Goal: Contribute content: Add original content to the website for others to see

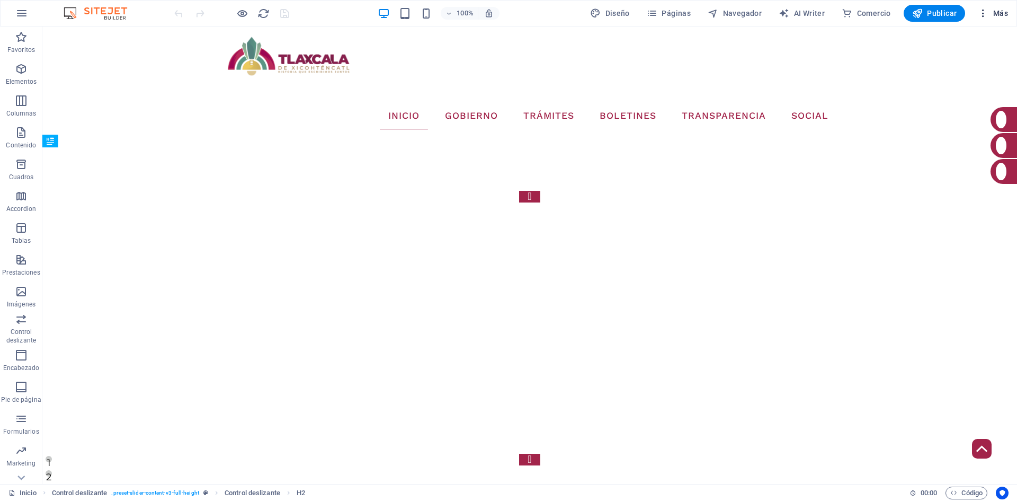
click at [980, 20] on button "Más" at bounding box center [993, 13] width 39 height 17
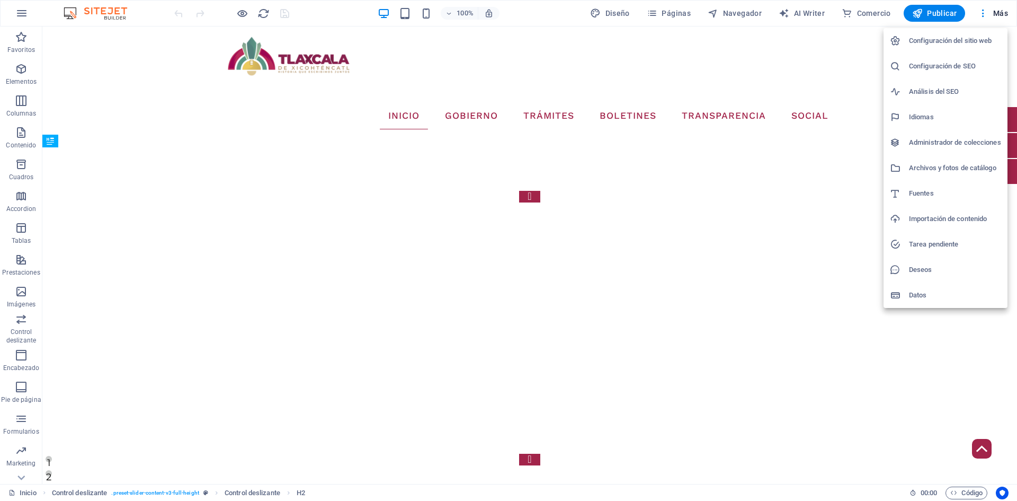
click at [946, 145] on h6 "Administrador de colecciones" at bounding box center [955, 142] width 92 height 13
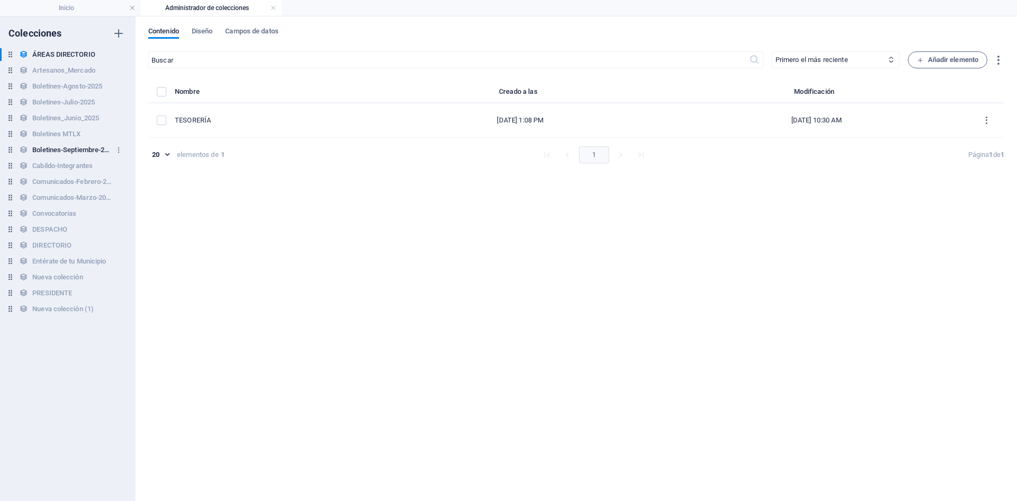
click at [62, 145] on h6 "Boletines-Septiembre-2025" at bounding box center [71, 150] width 79 height 13
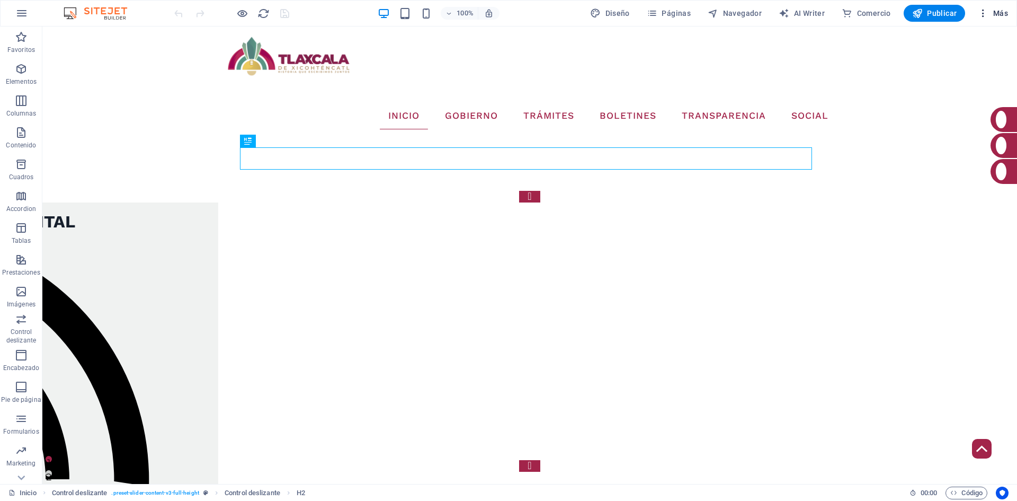
click at [984, 14] on icon "button" at bounding box center [983, 13] width 11 height 11
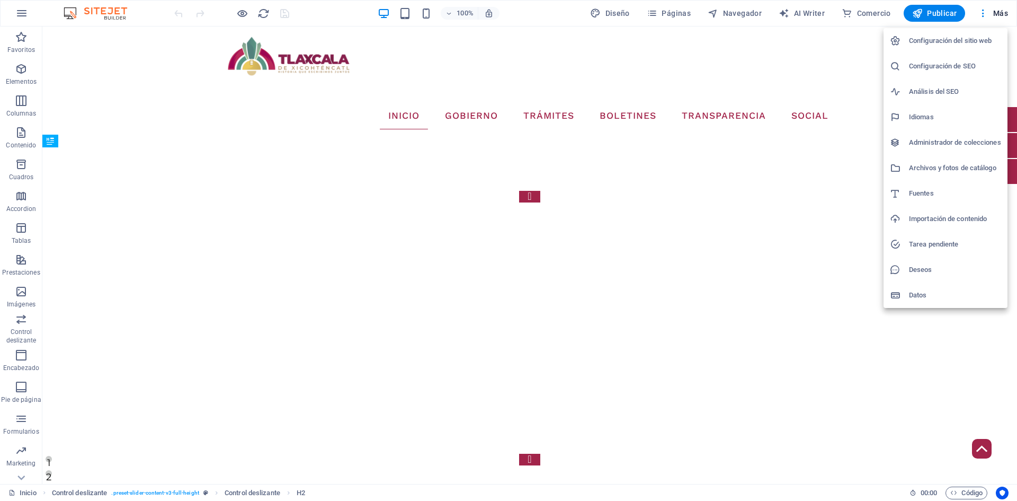
click at [953, 139] on h6 "Administrador de colecciones" at bounding box center [955, 142] width 92 height 13
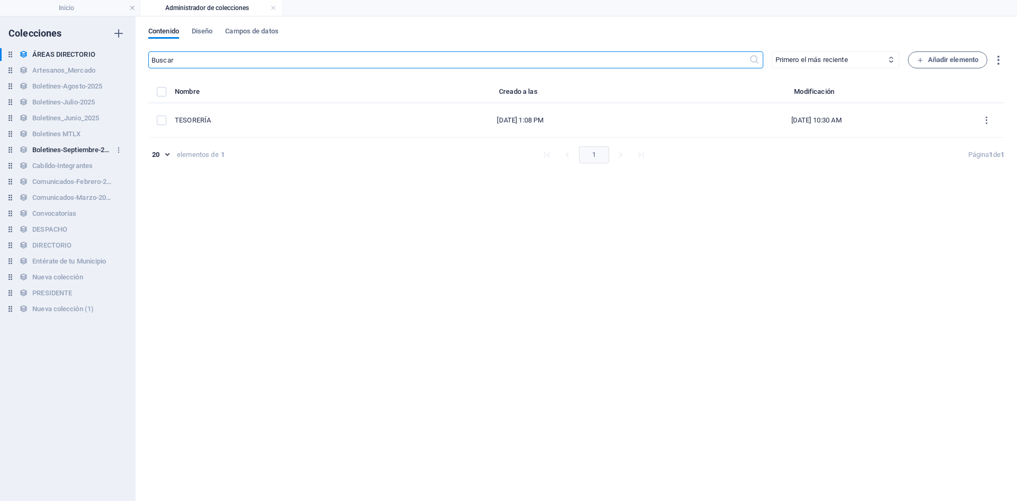
click at [76, 151] on h6 "Boletines-Septiembre-2025" at bounding box center [71, 150] width 79 height 13
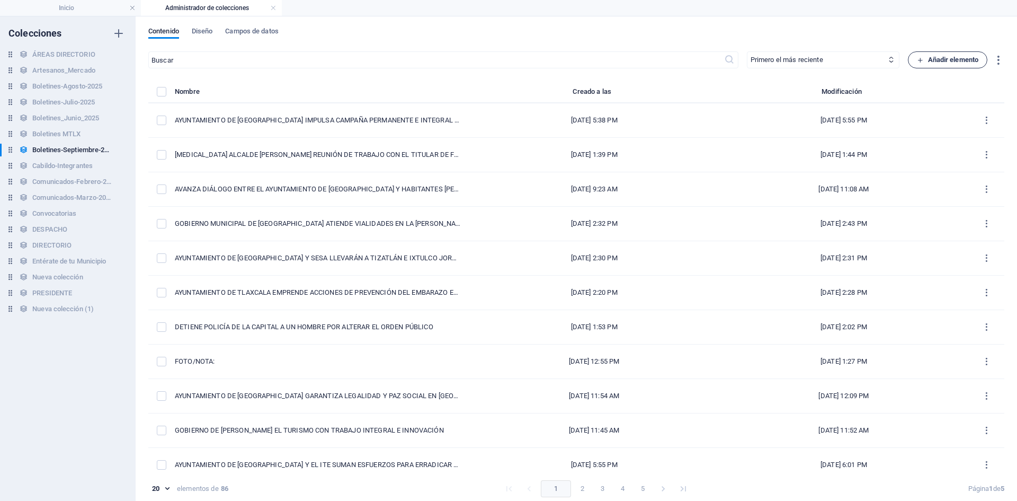
click at [958, 56] on span "Añadir elemento" at bounding box center [948, 59] width 62 height 13
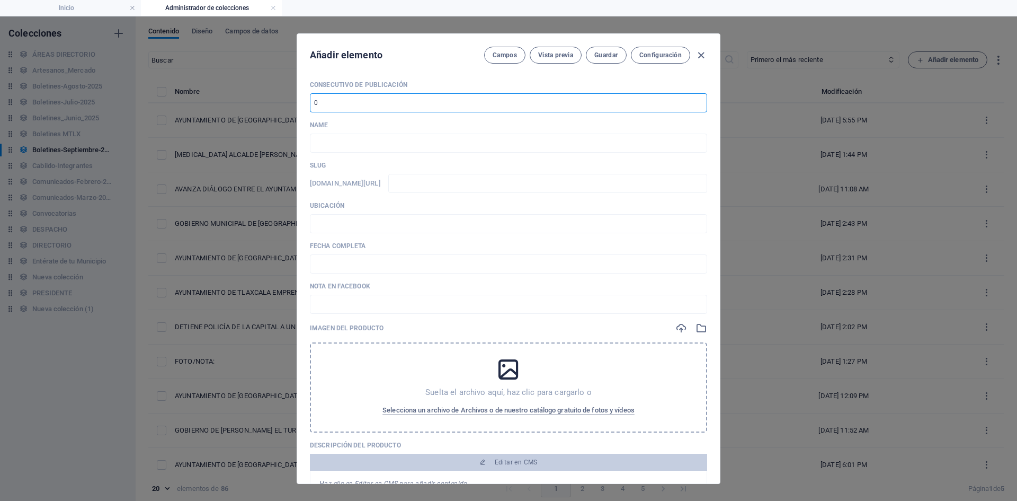
click at [332, 105] on input "number" at bounding box center [508, 102] width 397 height 19
type input "87"
click at [439, 142] on input "text" at bounding box center [508, 142] width 397 height 19
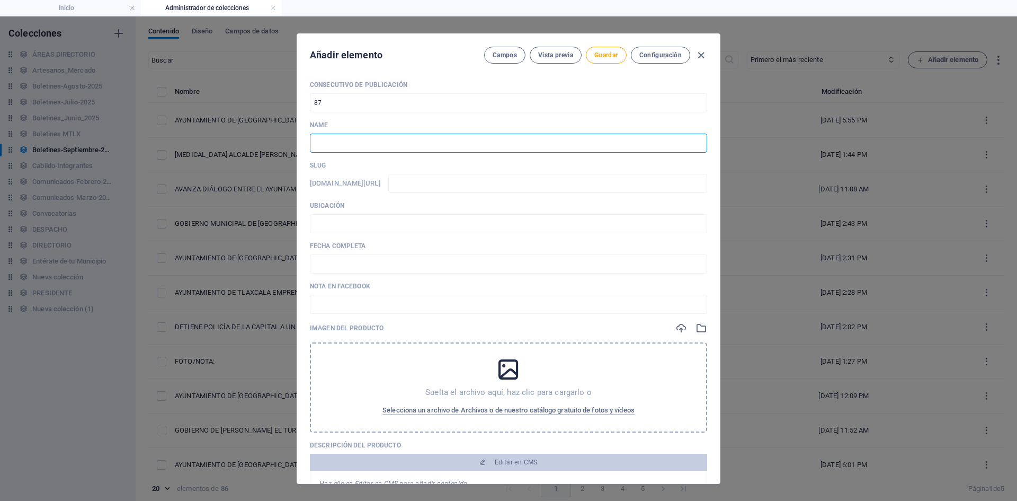
paste input "LA PREGONERA ANUNCIA LAS NOVEDADES EN LA CAPITAL A UNOS DÍAS DE LOS FESTEJOS PO…"
type input "LA PREGONERA ANUNCIA LAS NOVEDADES EN LA CAPITAL A UNOS DÍAS DE LOS FESTEJOS PO…"
type input "la-pregonera-anuncia-las-novedades-en-la-capital-a-unos-dias-de-los-festejos-po…"
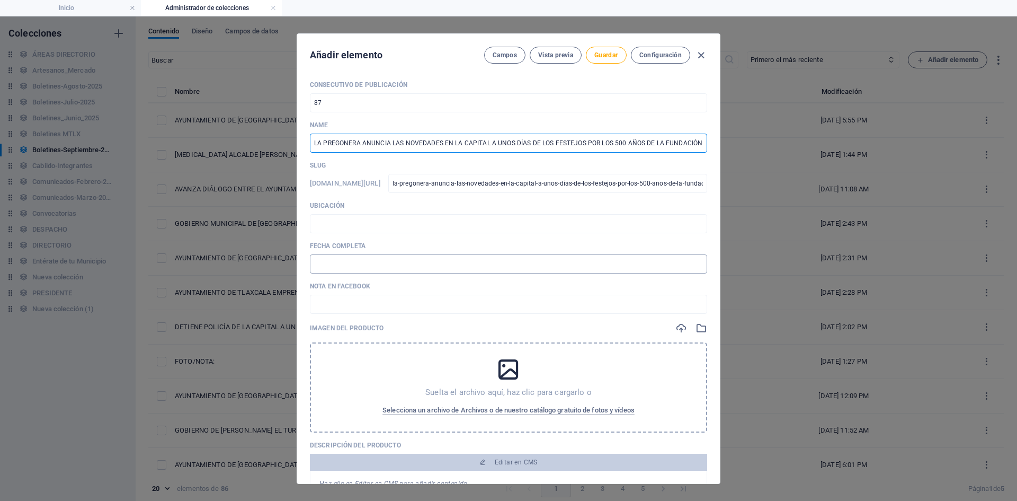
scroll to position [0, 42]
type input "LA PREGONERA ANUNCIA LAS NOVEDADES EN LA CAPITAL A UNOS DÍAS DE LOS FESTEJOS PO…"
drag, startPoint x: 497, startPoint y: 185, endPoint x: 821, endPoint y: 218, distance: 325.2
click at [821, 218] on div "Añadir elemento Campos Vista previa Guardar Configuración Consecutivo de Public…" at bounding box center [508, 258] width 1017 height 484
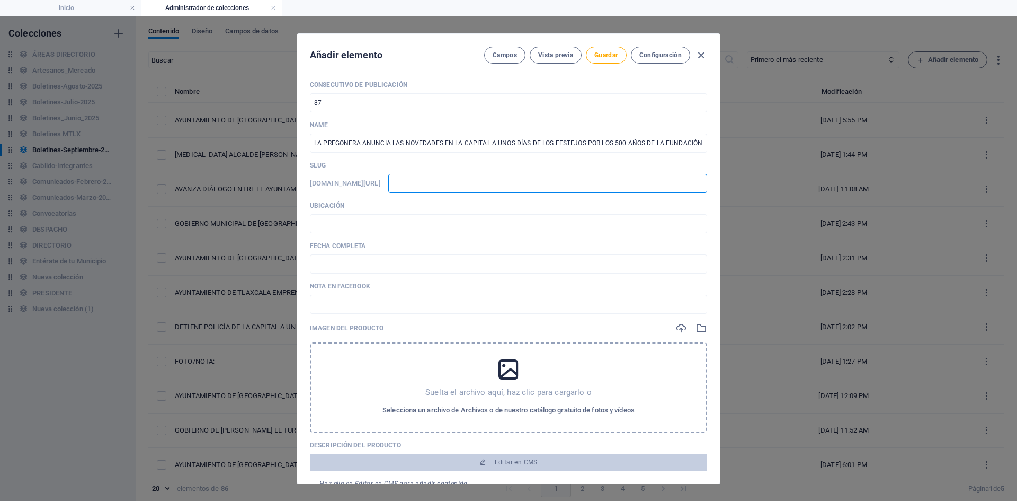
scroll to position [0, 0]
type input "3"
type input "30"
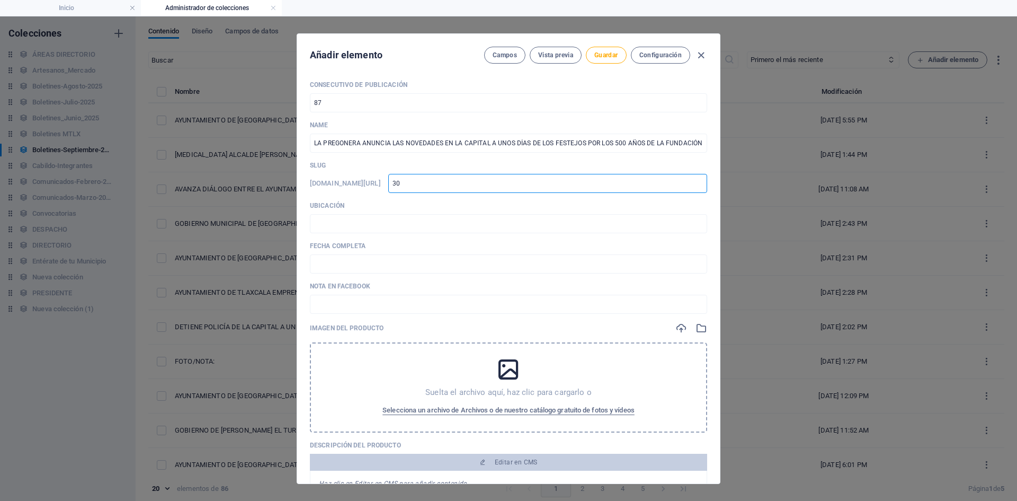
type input "30092025-01"
type input "30092025-0"
type input "30092025-03"
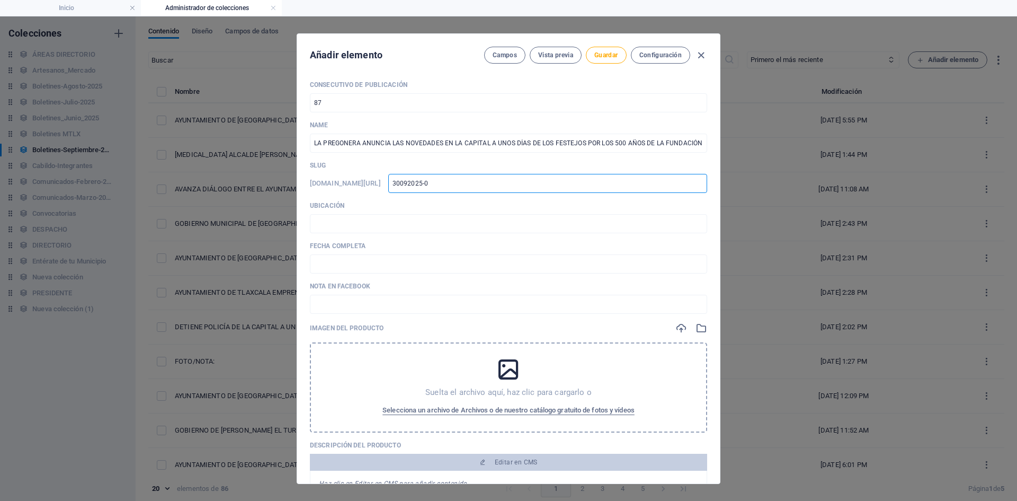
type input "30092025-03"
click at [407, 225] on input "text" at bounding box center [508, 223] width 397 height 19
type input "📍 TLAXCALA [PERSON_NAME]"
click at [446, 273] on input "text" at bounding box center [508, 263] width 397 height 19
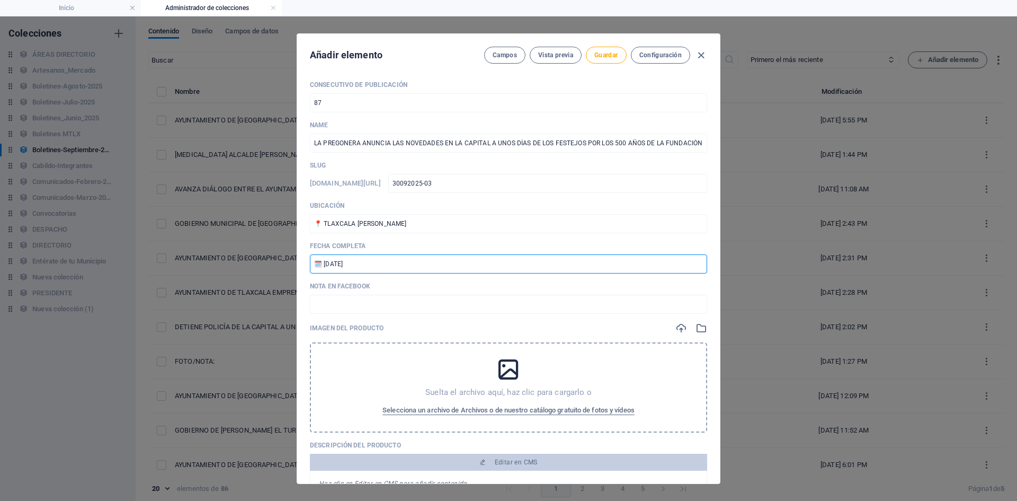
click at [327, 262] on input "🗓️ [DATE]" at bounding box center [508, 263] width 397 height 19
type input "🗓️ [DATE]"
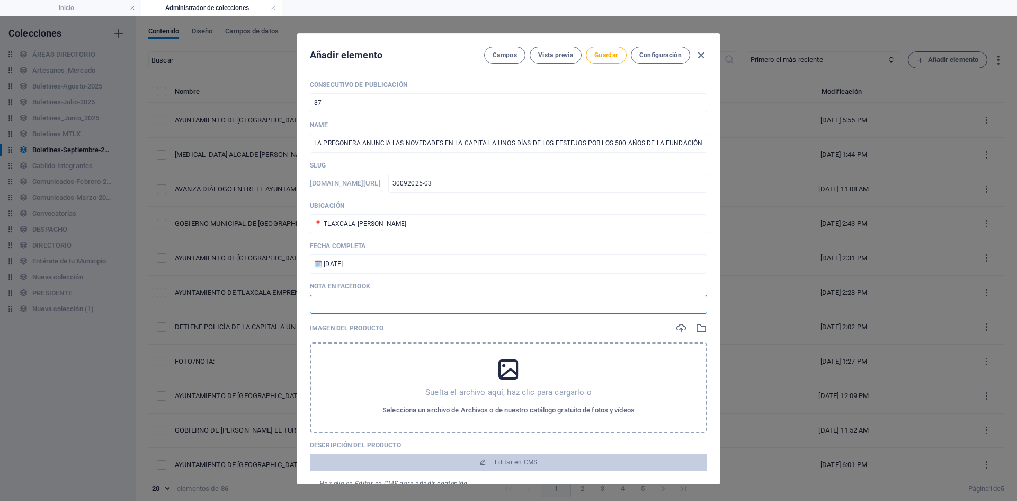
click at [361, 309] on input "text" at bounding box center [508, 304] width 397 height 19
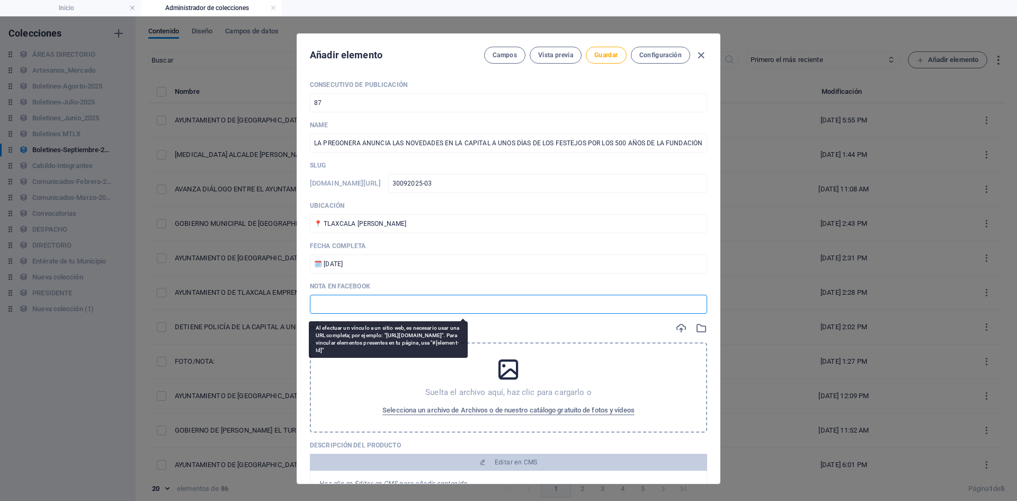
paste input "[URL][DOMAIN_NAME]"
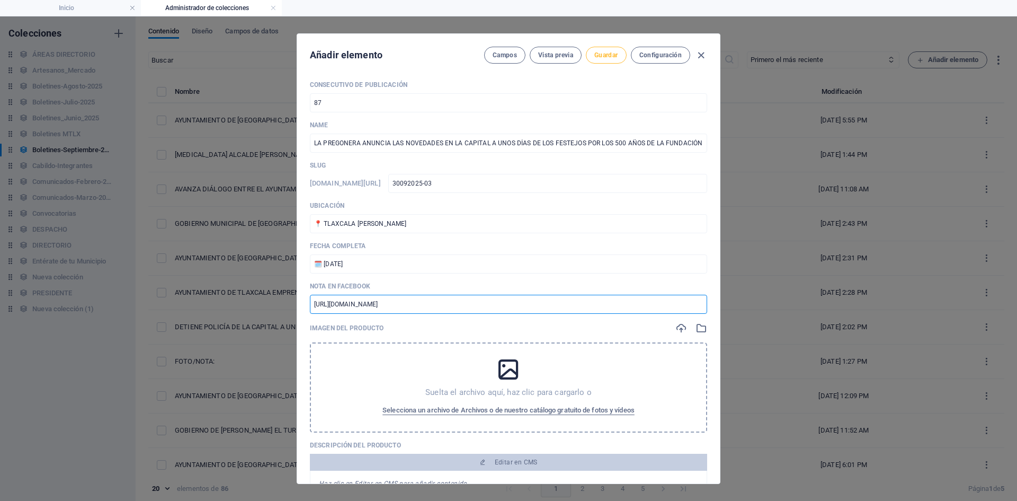
type input "[URL][DOMAIN_NAME]"
click at [612, 57] on span "Guardar" at bounding box center [605, 55] width 23 height 8
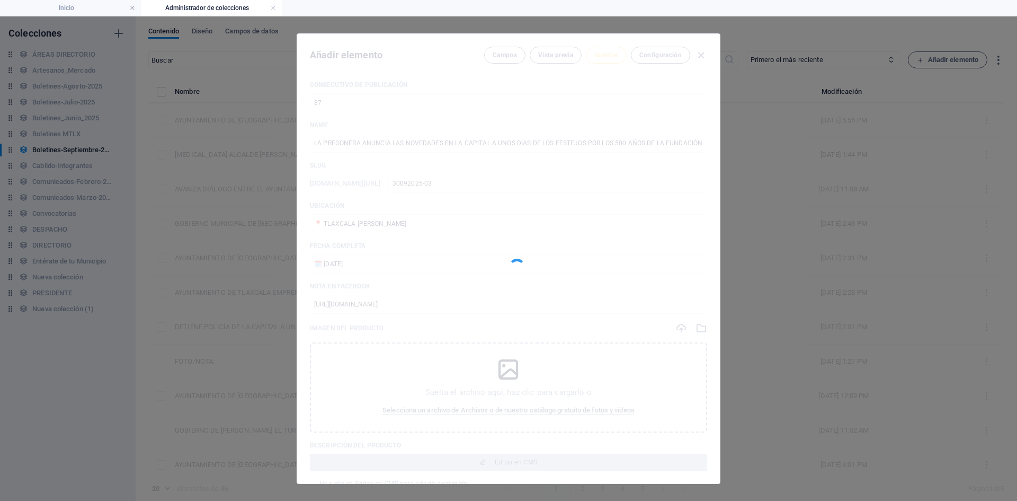
type input "30092025-03"
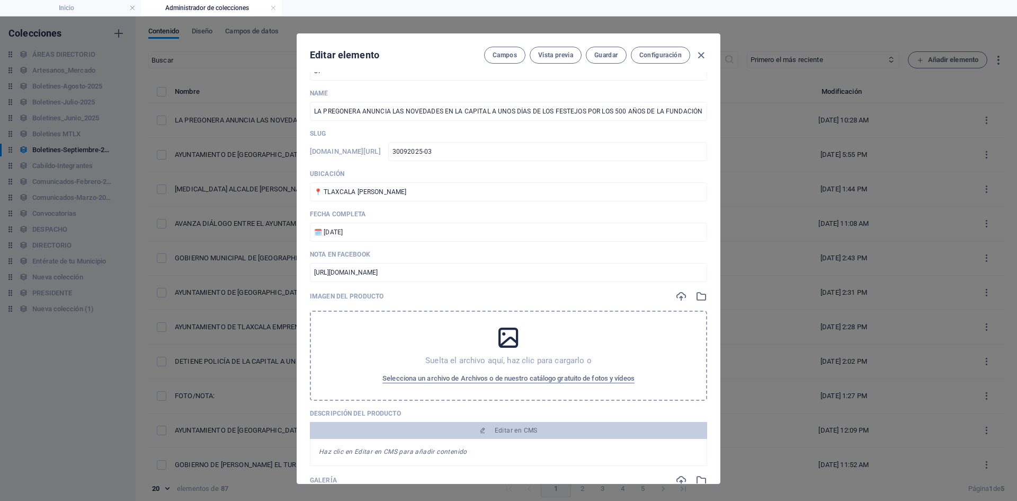
scroll to position [106, 0]
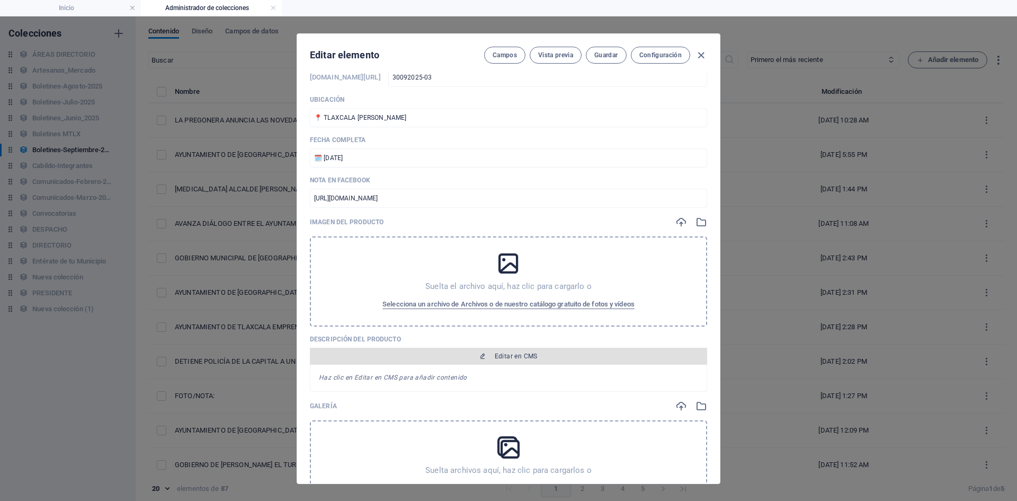
click at [518, 353] on span "Editar en CMS" at bounding box center [516, 356] width 43 height 8
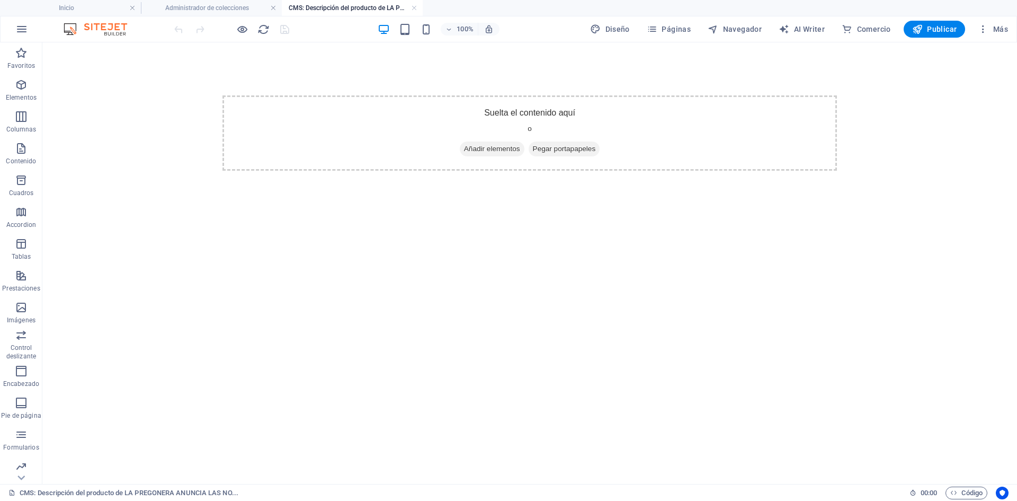
scroll to position [0, 0]
click at [483, 156] on span "Añadir elementos" at bounding box center [492, 148] width 65 height 15
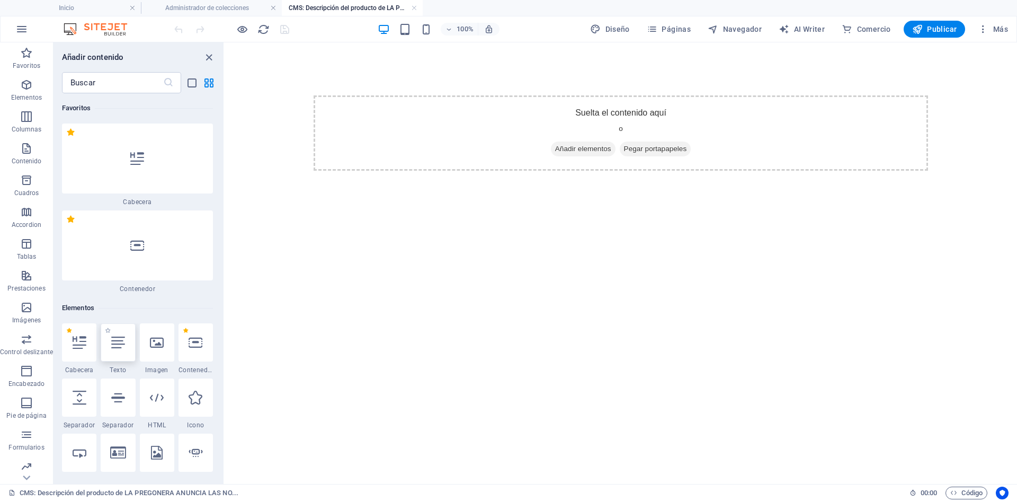
click at [120, 356] on div at bounding box center [118, 342] width 34 height 38
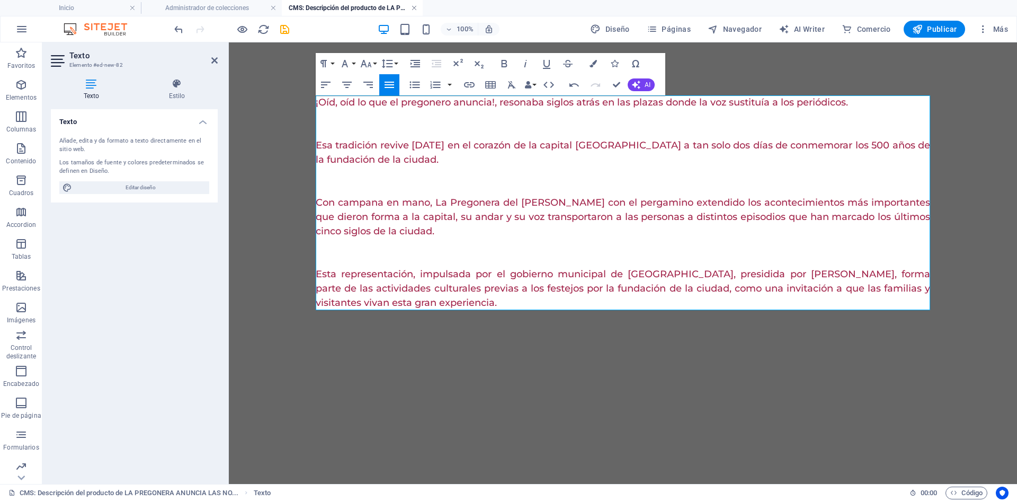
scroll to position [8662, 2]
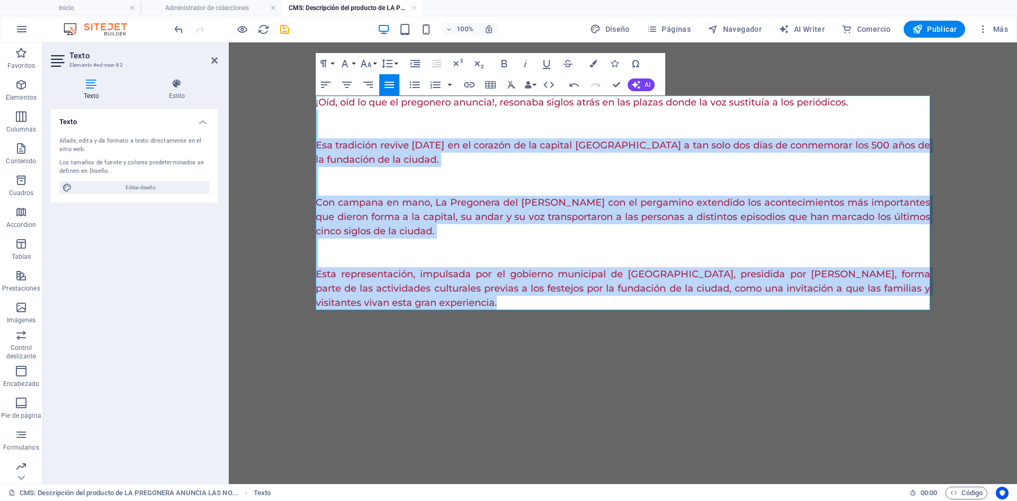
drag, startPoint x: 316, startPoint y: 110, endPoint x: 603, endPoint y: 310, distance: 350.0
click at [603, 310] on div "¡Oíd, oíd lo que el pregonero anuncia!, resonaba siglos atrás en las plazas don…" at bounding box center [622, 202] width 631 height 320
drag, startPoint x: 382, startPoint y: 111, endPoint x: 332, endPoint y: 96, distance: 52.3
click at [381, 111] on p at bounding box center [623, 117] width 614 height 14
drag, startPoint x: 315, startPoint y: 101, endPoint x: 347, endPoint y: 113, distance: 34.0
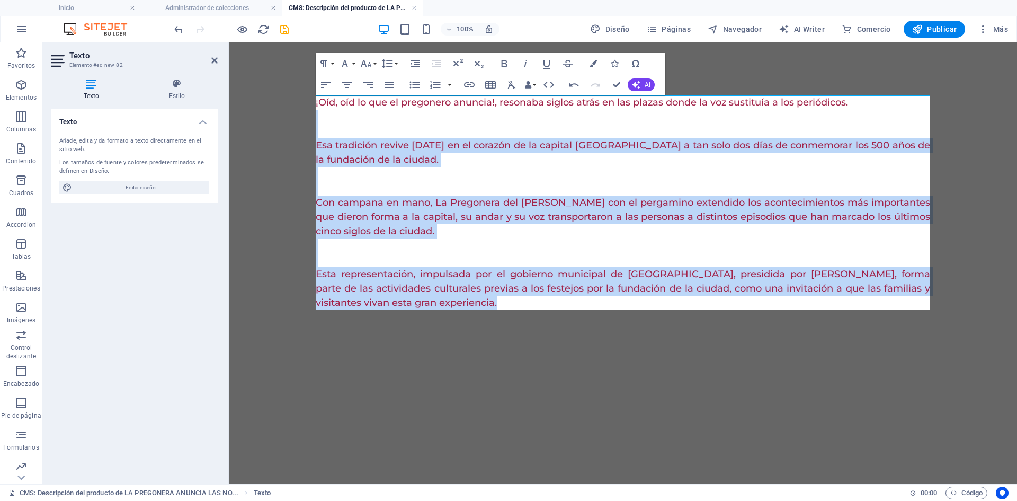
click at [347, 113] on div "¡Oíd, oíd lo que el pregonero anuncia!, resonaba siglos atrás en las plazas don…" at bounding box center [622, 202] width 631 height 320
click at [346, 111] on p at bounding box center [623, 117] width 614 height 14
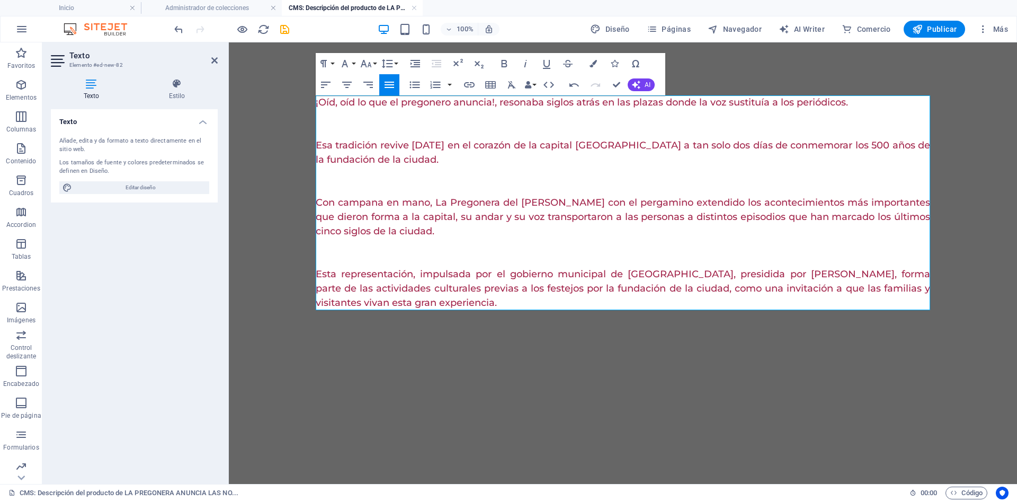
click at [334, 104] on p "¡Oíd, oíd lo que el pregonero anuncia!, resonaba siglos atrás en las plazas don…" at bounding box center [623, 102] width 614 height 14
drag, startPoint x: 315, startPoint y: 102, endPoint x: 432, endPoint y: 153, distance: 127.4
click at [432, 153] on div "¡Oíd, oíd lo que el pregonero anuncia!, resonaba siglos atrás en las plazas don…" at bounding box center [622, 202] width 631 height 320
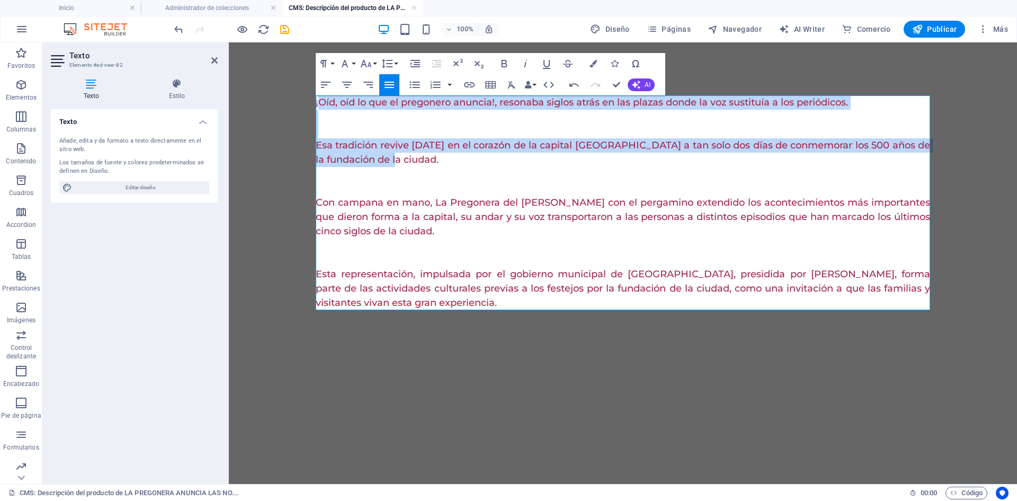
drag, startPoint x: 317, startPoint y: 103, endPoint x: 454, endPoint y: 160, distance: 148.1
click at [453, 160] on div "¡Oíd, oíd lo que el pregonero anuncia!, resonaba siglos atrás en las plazas don…" at bounding box center [623, 202] width 614 height 215
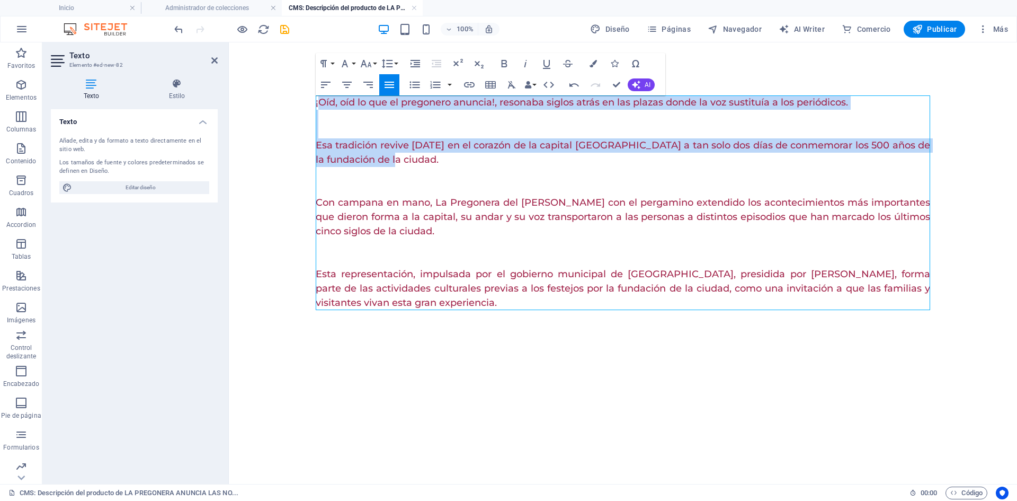
click at [329, 117] on p at bounding box center [623, 117] width 614 height 14
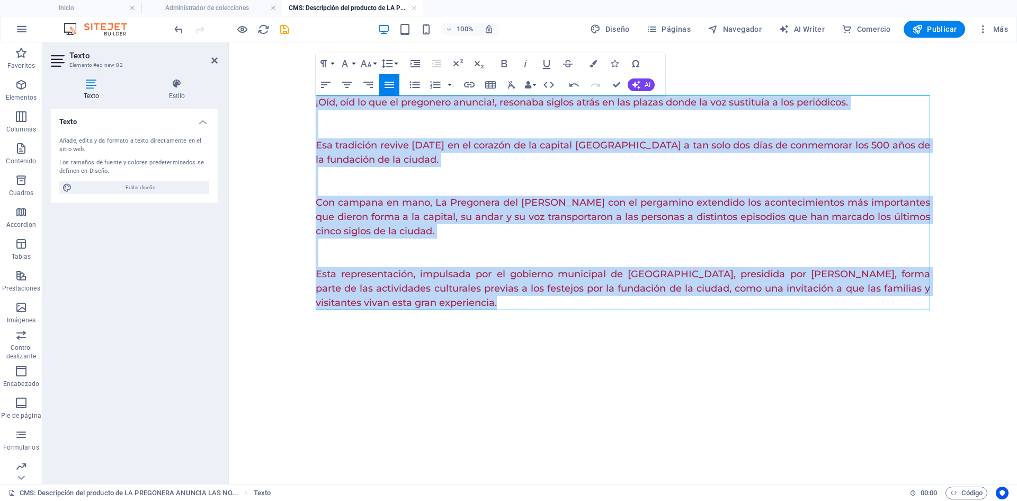
drag, startPoint x: 316, startPoint y: 109, endPoint x: 645, endPoint y: 358, distance: 413.3
click at [645, 358] on div "¡Oíd, oíd lo que el pregonero anuncia!, resonaba siglos atrás en las plazas don…" at bounding box center [622, 202] width 631 height 320
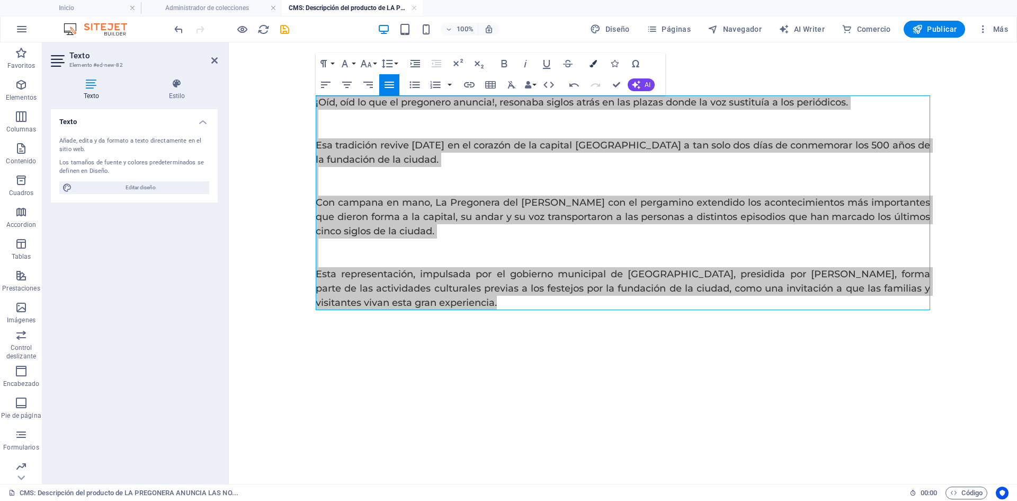
click at [593, 64] on icon "button" at bounding box center [593, 63] width 7 height 7
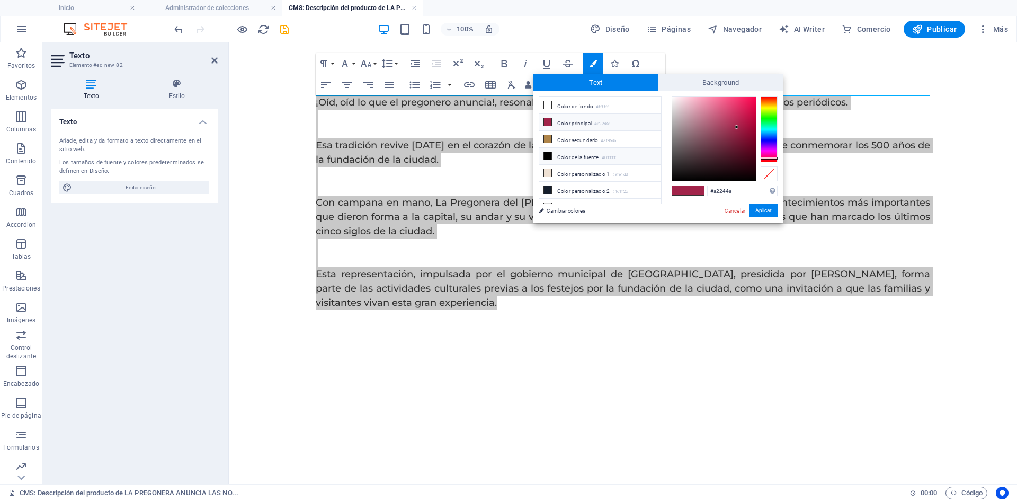
click at [608, 154] on small "#000000" at bounding box center [610, 157] width 16 height 7
type input "#000000"
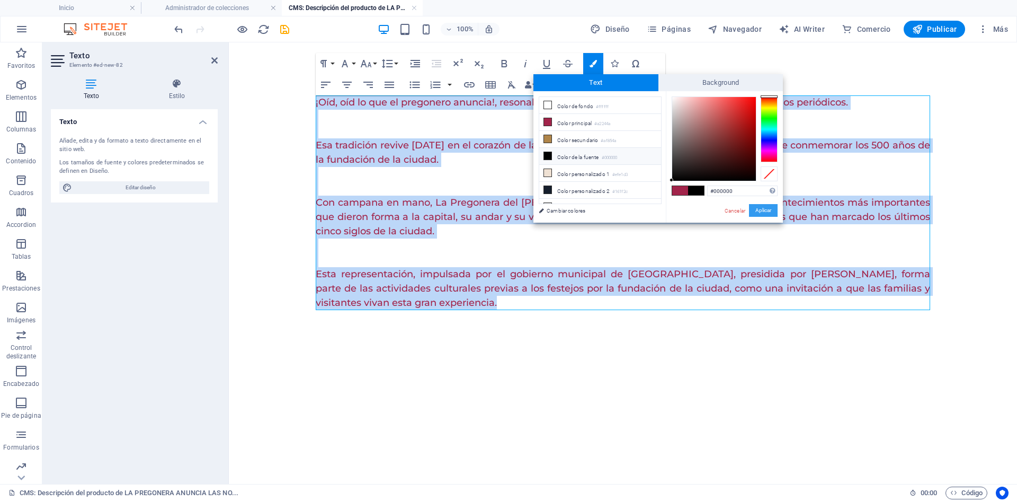
click at [765, 211] on button "Aplicar" at bounding box center [763, 210] width 29 height 13
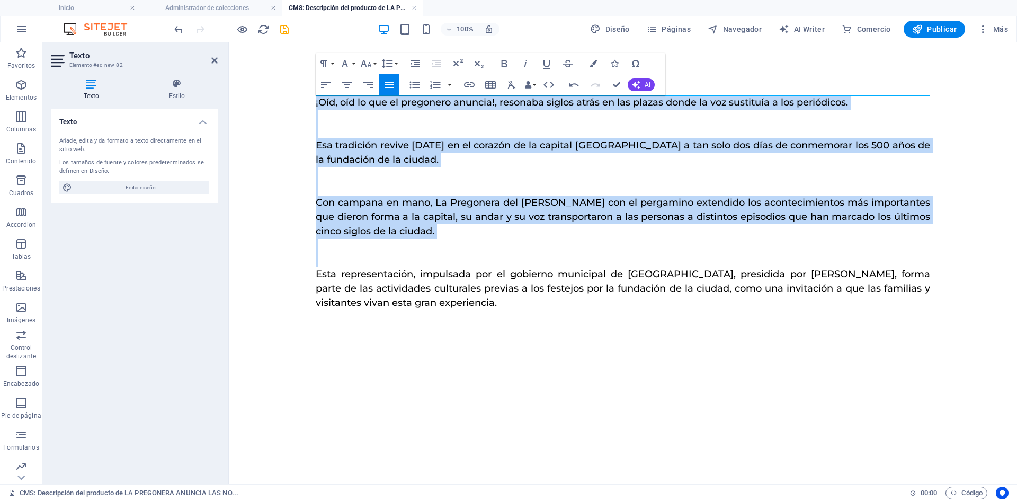
click at [394, 87] on icon "button" at bounding box center [390, 85] width 10 height 6
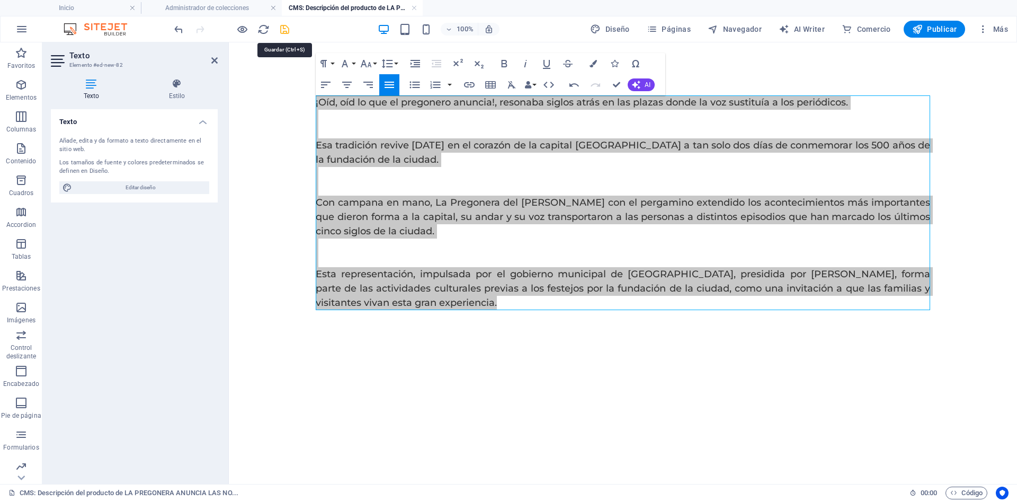
click at [286, 33] on icon "save" at bounding box center [285, 29] width 12 height 12
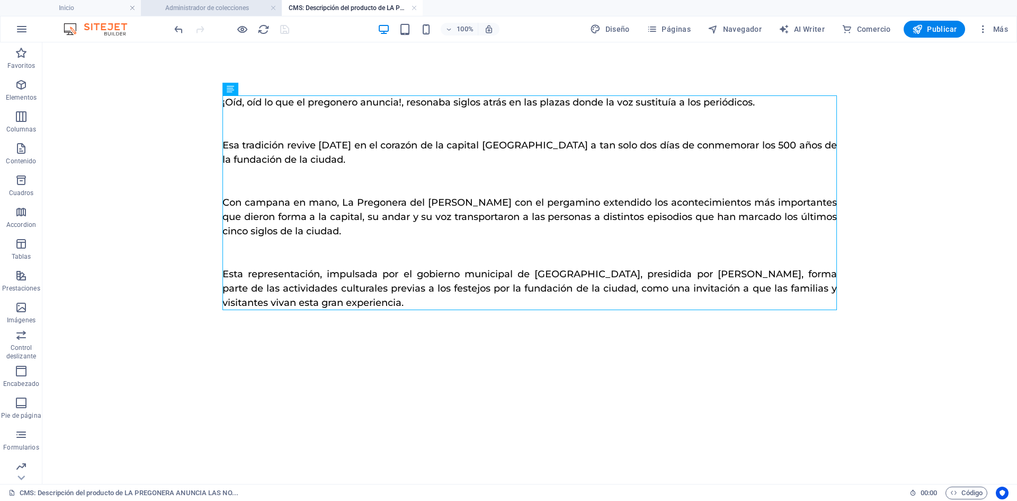
click at [212, 9] on h4 "Administrador de colecciones" at bounding box center [211, 8] width 141 height 12
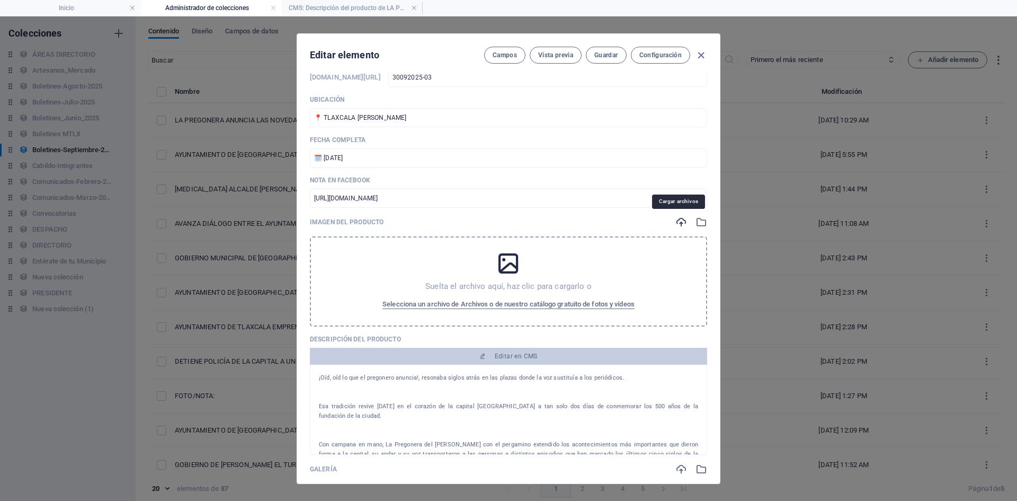
click at [677, 221] on icon "button" at bounding box center [681, 222] width 12 height 12
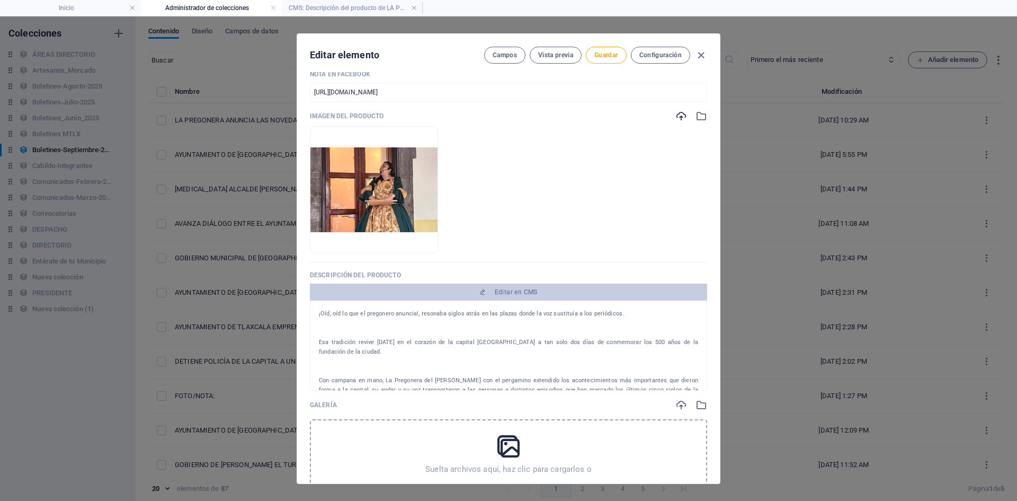
scroll to position [42, 0]
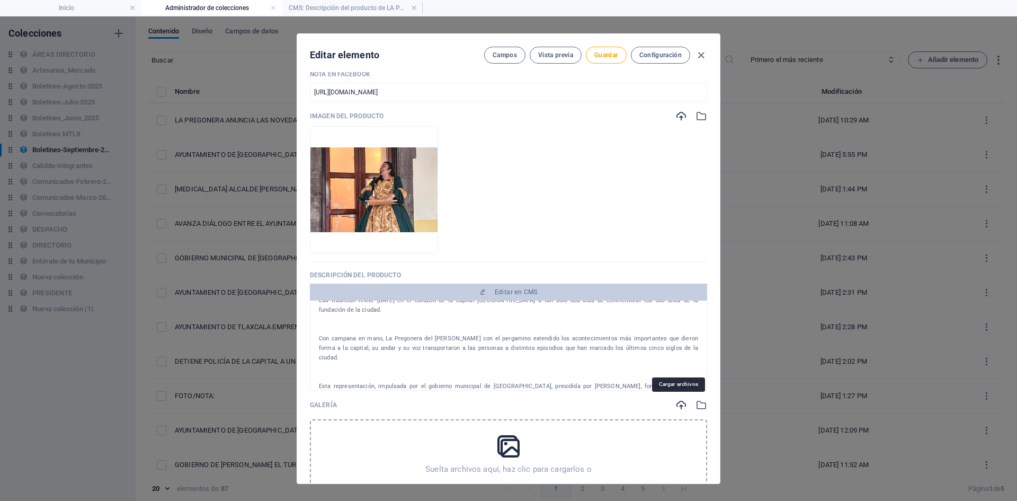
click at [679, 403] on icon "button" at bounding box center [681, 405] width 12 height 12
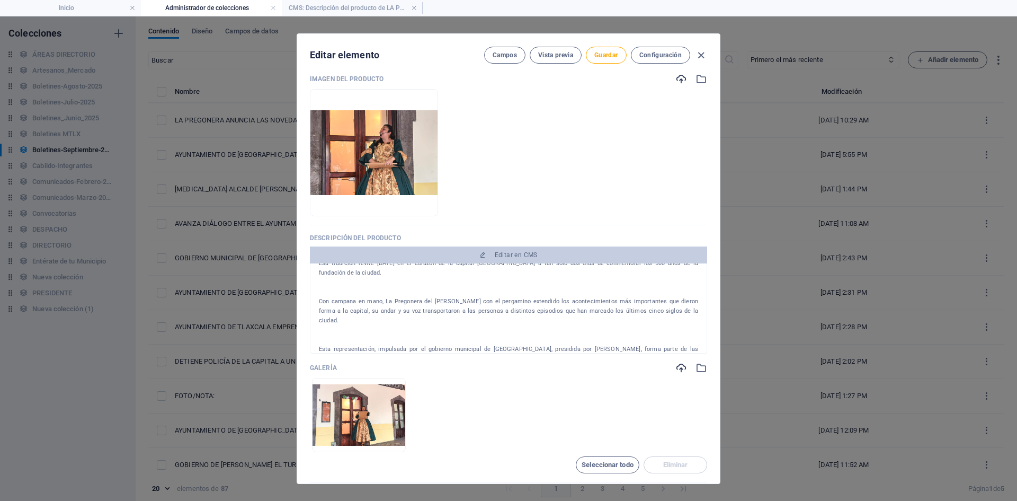
scroll to position [265, 0]
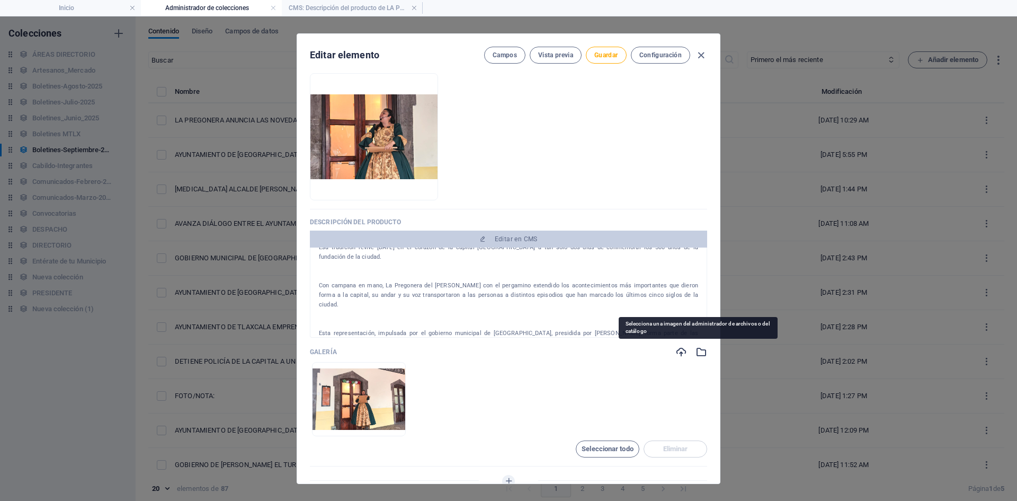
click at [695, 352] on icon "button" at bounding box center [701, 352] width 12 height 12
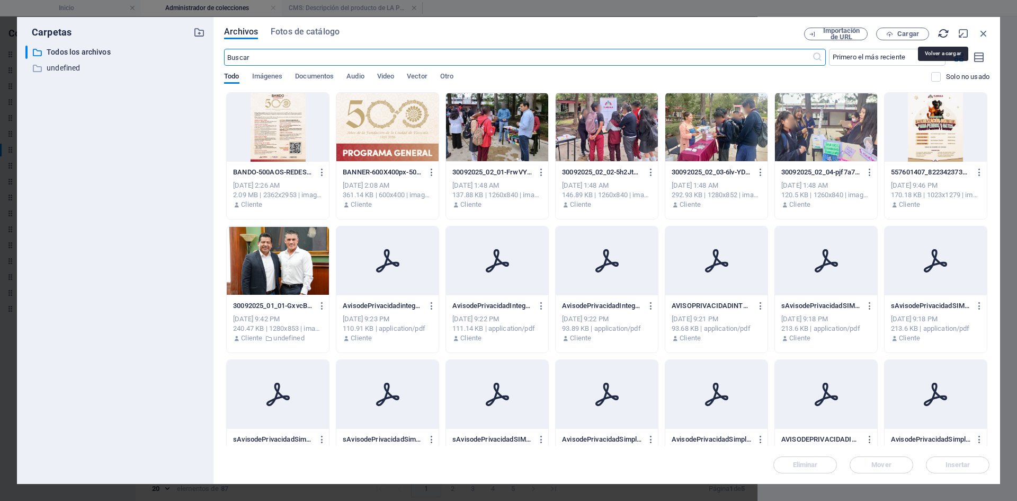
click at [948, 28] on icon "button" at bounding box center [944, 34] width 12 height 12
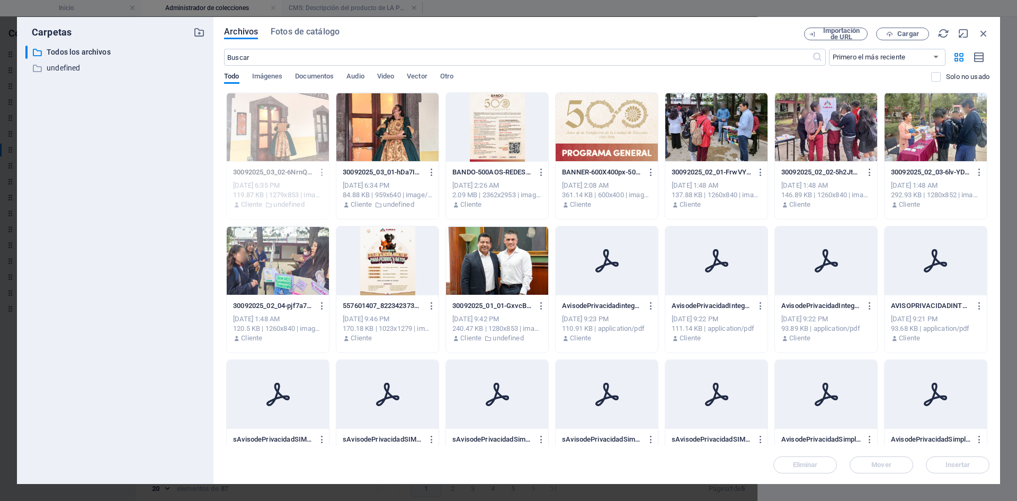
click at [386, 134] on div at bounding box center [387, 127] width 102 height 69
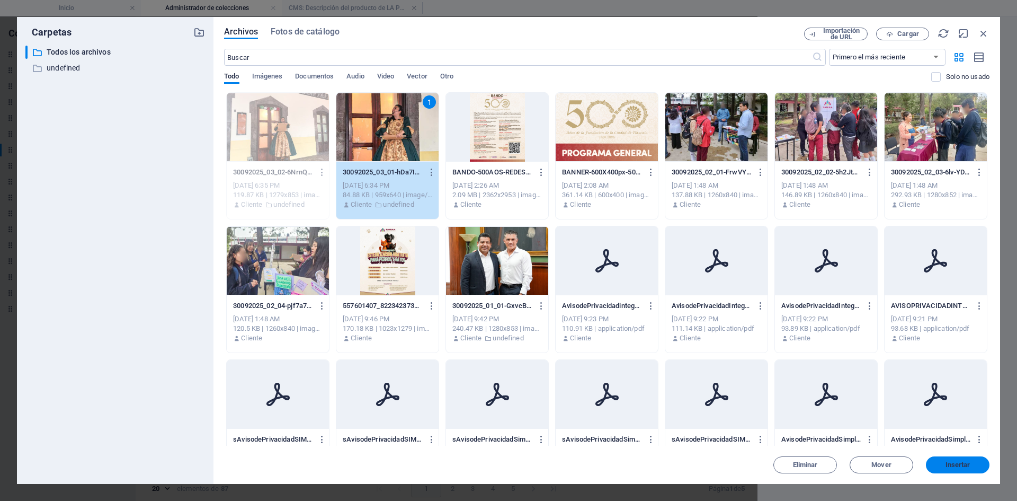
click at [949, 464] on span "Insertar" at bounding box center [957, 464] width 25 height 6
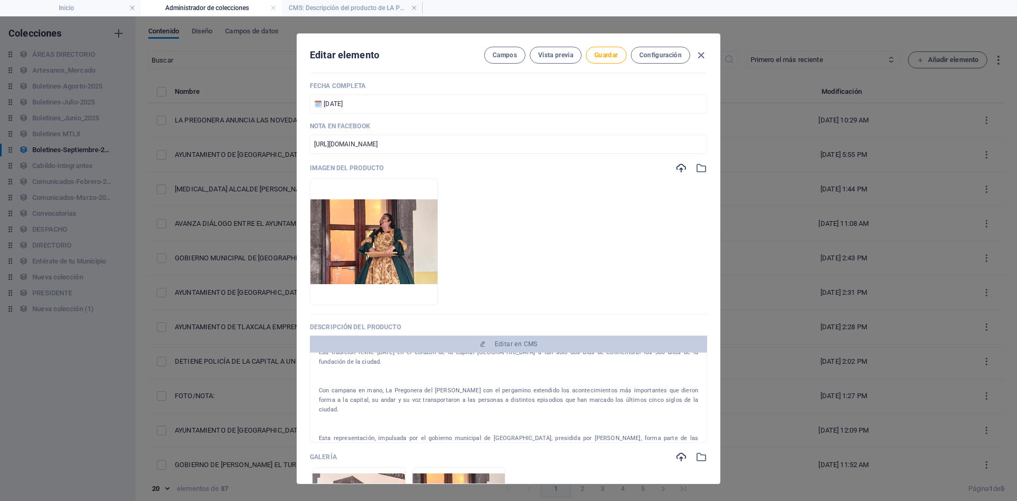
scroll to position [159, 0]
click at [406, 290] on icon "button" at bounding box center [401, 289] width 8 height 8
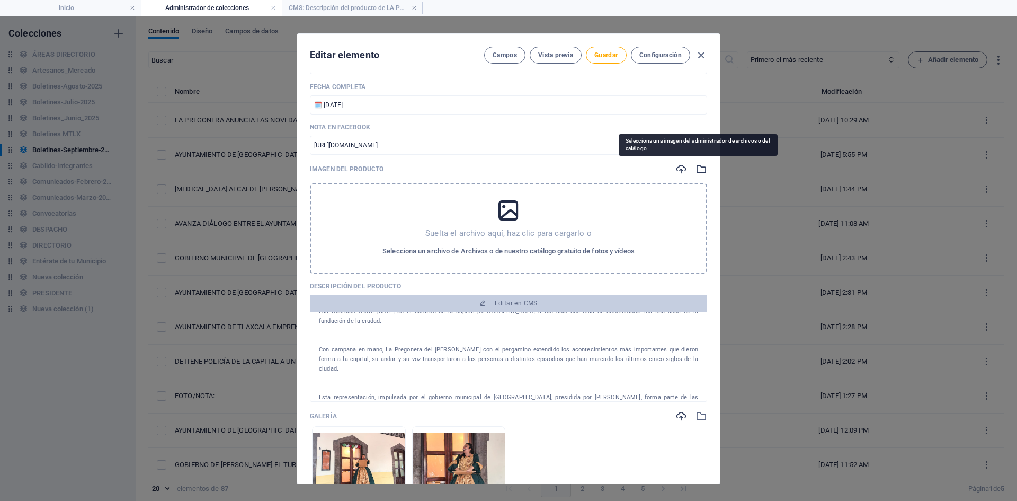
click at [695, 170] on icon "button" at bounding box center [701, 169] width 12 height 12
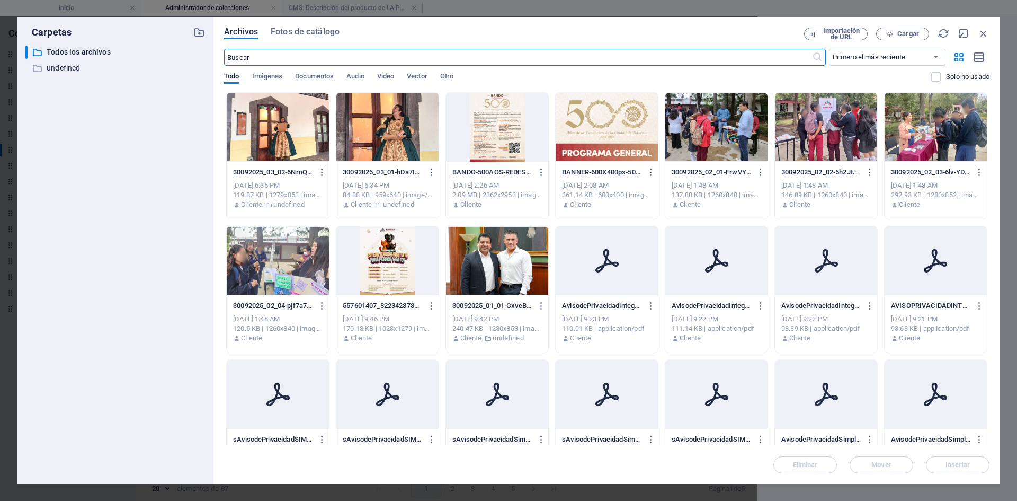
click at [292, 138] on div at bounding box center [278, 127] width 102 height 69
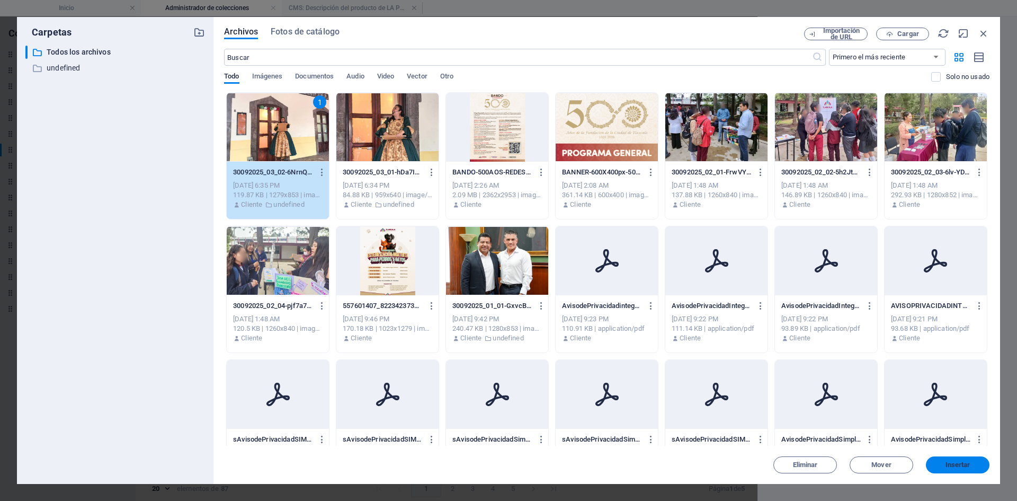
click at [953, 467] on span "Insertar" at bounding box center [957, 464] width 25 height 6
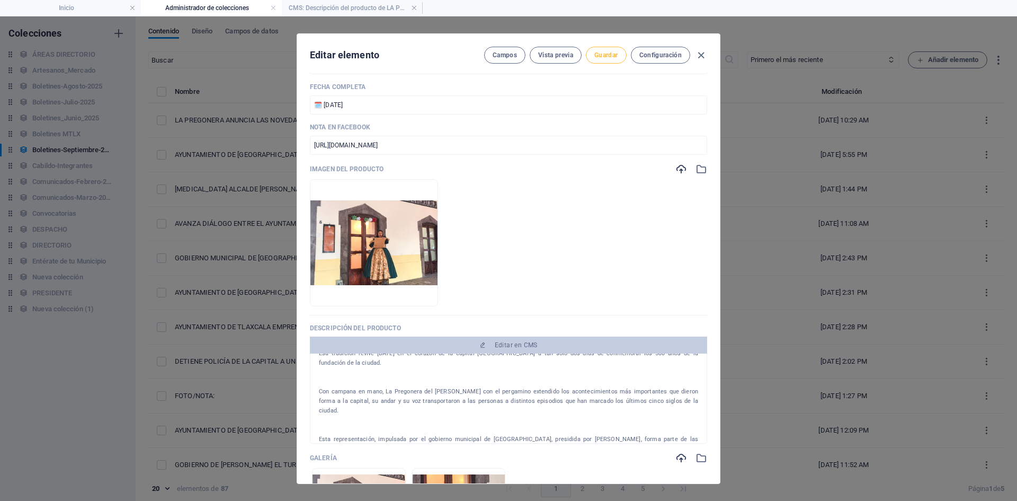
click at [600, 59] on span "Guardar" at bounding box center [605, 55] width 23 height 8
click at [606, 55] on span "Guardar" at bounding box center [605, 55] width 23 height 8
click at [701, 57] on icon "button" at bounding box center [701, 55] width 12 height 12
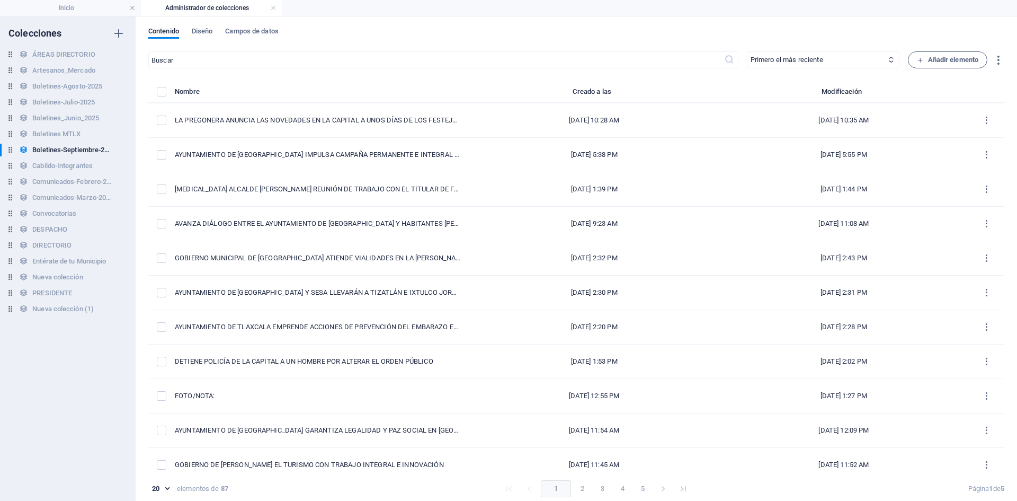
scroll to position [0, 0]
click at [67, 312] on h6 "Nueva colección (1)" at bounding box center [62, 308] width 61 height 13
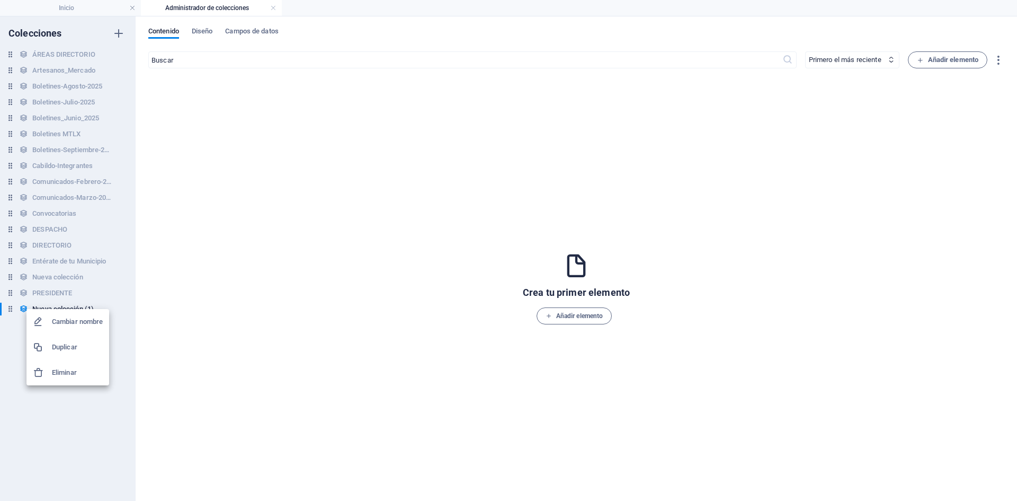
click at [73, 329] on li "Cambiar nombre" at bounding box center [67, 321] width 83 height 25
type input "Boletines-Octubre-2025"
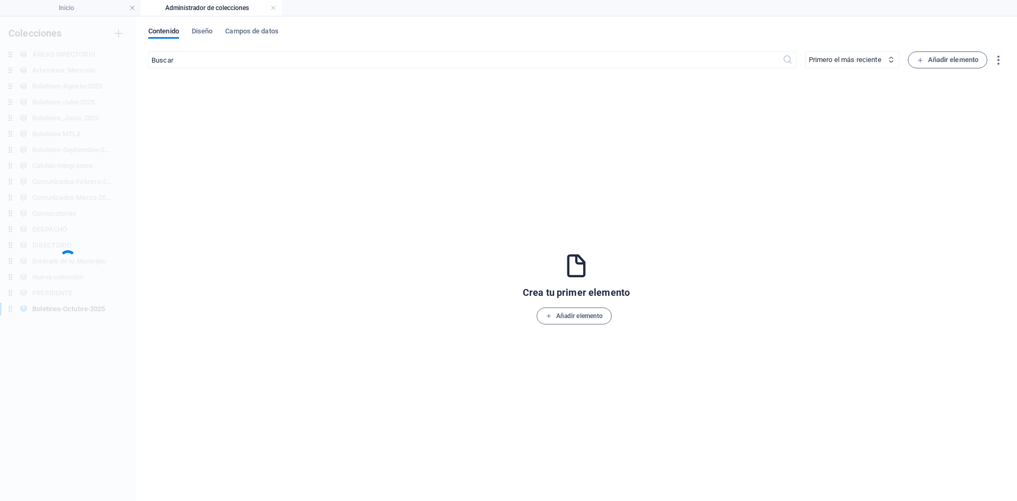
click at [87, 396] on div "Colecciones ÁREAS DIRECTORIO ÁREAS DIRECTORIO Artesanos_Mercado Artesanos_Merca…" at bounding box center [68, 258] width 136 height 484
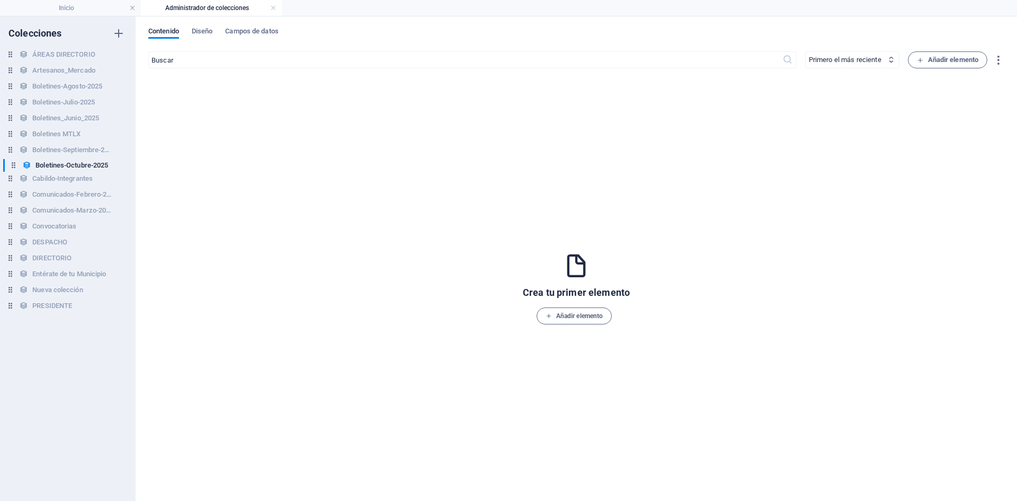
drag, startPoint x: 12, startPoint y: 310, endPoint x: 18, endPoint y: 163, distance: 147.4
click at [18, 163] on div "ÁREAS DIRECTORIO ÁREAS DIRECTORIO Artesanos_Mercado Artesanos_Mercado Boletines…" at bounding box center [62, 181] width 125 height 267
drag, startPoint x: 12, startPoint y: 89, endPoint x: 12, endPoint y: 137, distance: 48.2
click at [12, 137] on div "ÁREAS DIRECTORIO ÁREAS DIRECTORIO Artesanos_Mercado Artesanos_Mercado Boletines…" at bounding box center [62, 181] width 125 height 267
drag, startPoint x: 14, startPoint y: 121, endPoint x: 13, endPoint y: 86, distance: 35.5
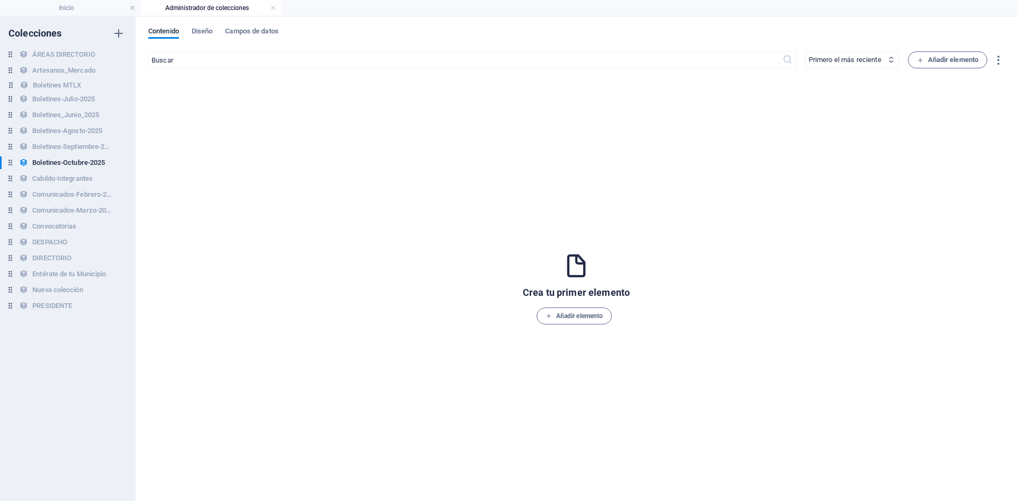
click at [13, 86] on div "ÁREAS DIRECTORIO ÁREAS DIRECTORIO Artesanos_Mercado Artesanos_Mercado Boletines…" at bounding box center [62, 181] width 125 height 267
drag, startPoint x: 13, startPoint y: 120, endPoint x: 11, endPoint y: 101, distance: 19.2
click at [11, 101] on div "ÁREAS DIRECTORIO ÁREAS DIRECTORIO Artesanos_Mercado Artesanos_Mercado Boletines…" at bounding box center [62, 181] width 125 height 267
click at [69, 150] on h6 "Boletines-Septiembre-2025" at bounding box center [71, 150] width 79 height 13
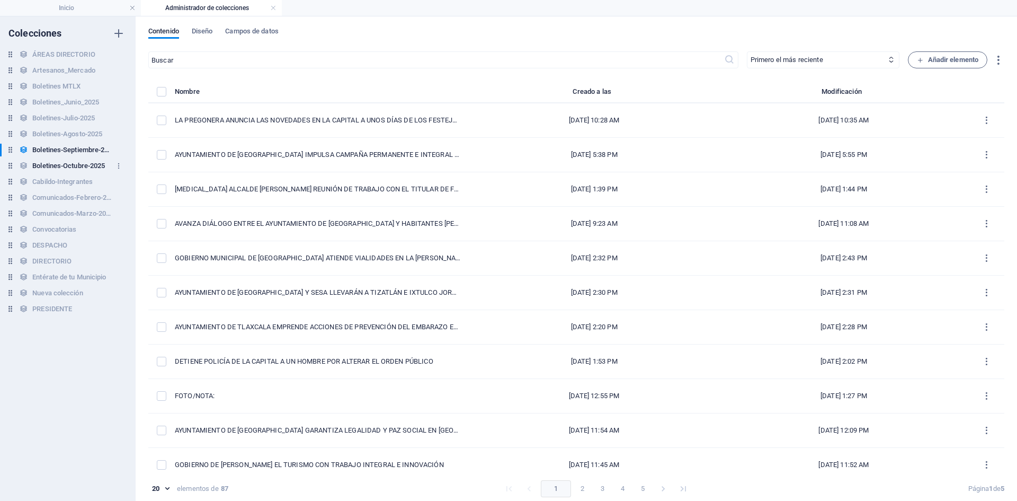
click at [69, 166] on h6 "Boletines-Octubre-2025" at bounding box center [68, 165] width 73 height 13
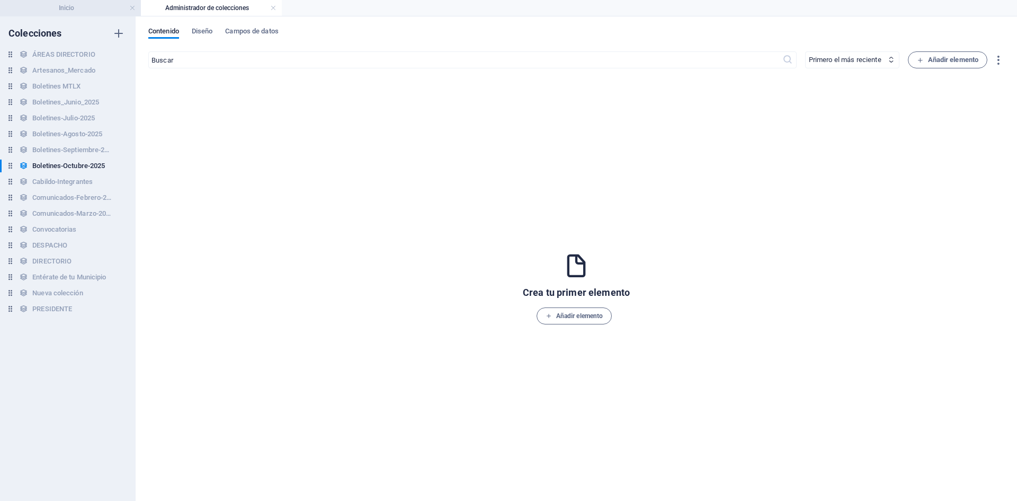
click at [82, 13] on h4 "Inicio" at bounding box center [70, 8] width 141 height 12
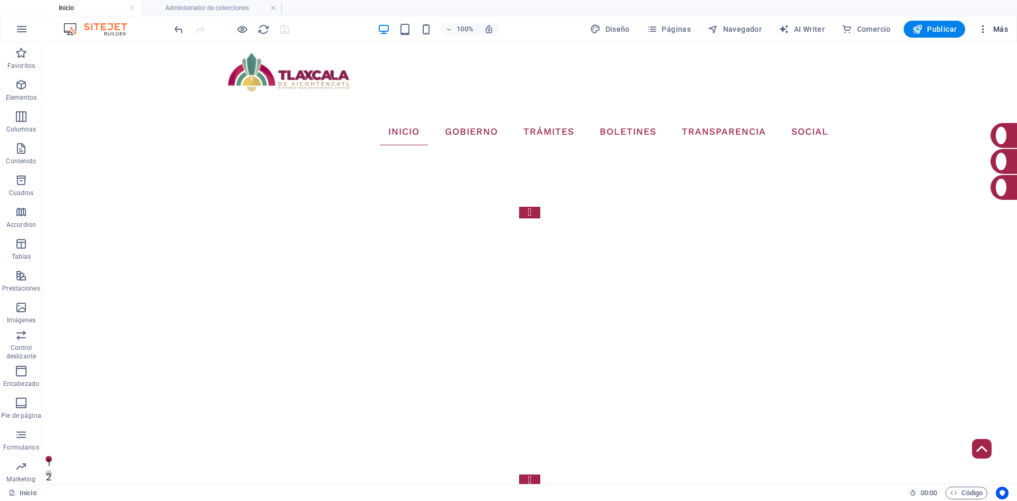
click at [984, 35] on button "Más" at bounding box center [993, 29] width 39 height 17
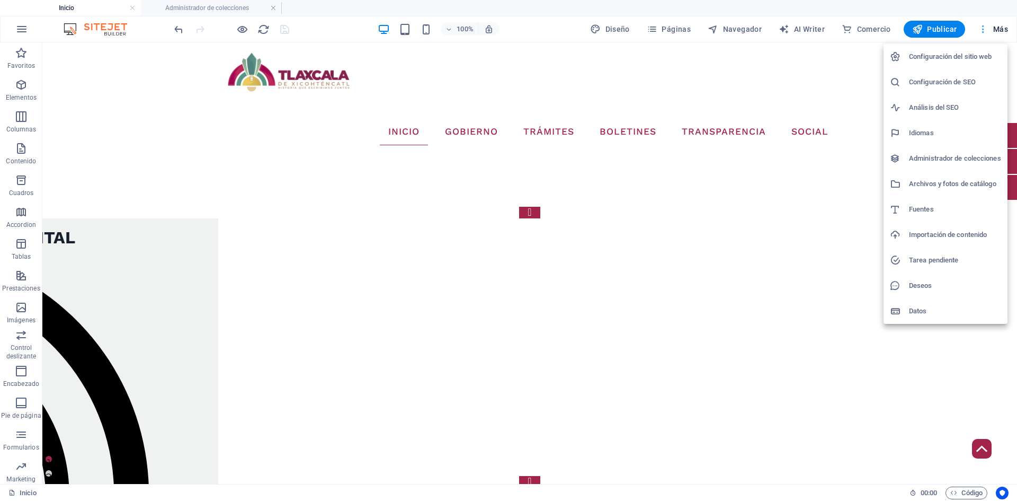
click at [984, 35] on div at bounding box center [508, 250] width 1017 height 501
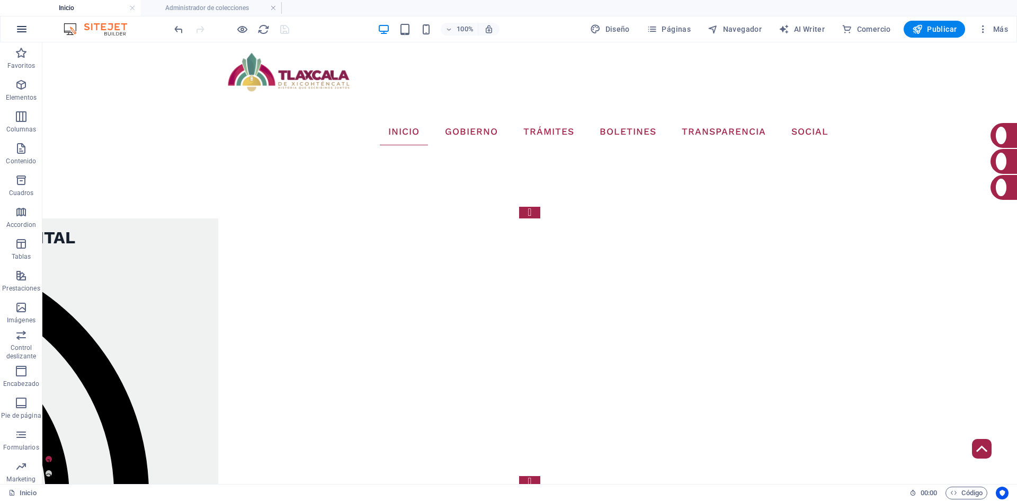
click at [25, 35] on icon "button" at bounding box center [21, 29] width 13 height 13
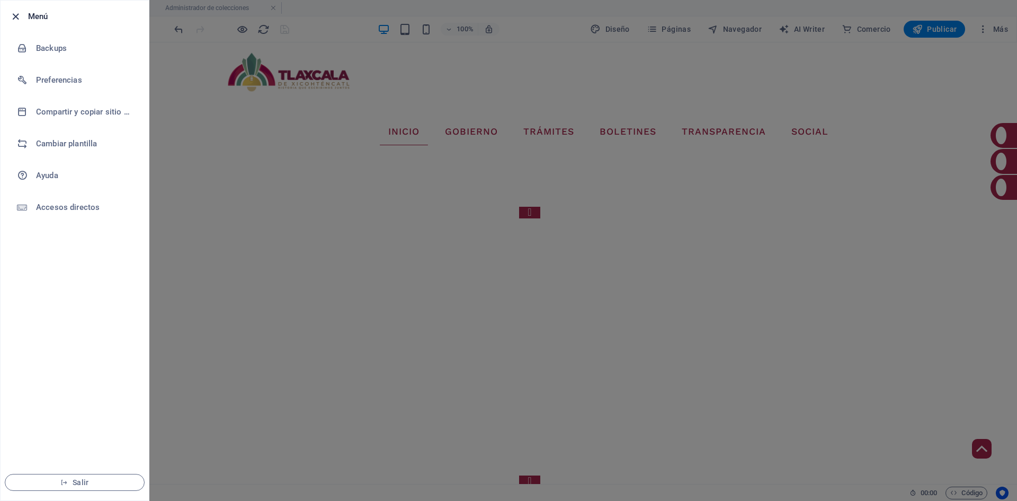
click at [17, 18] on icon "button" at bounding box center [16, 17] width 12 height 12
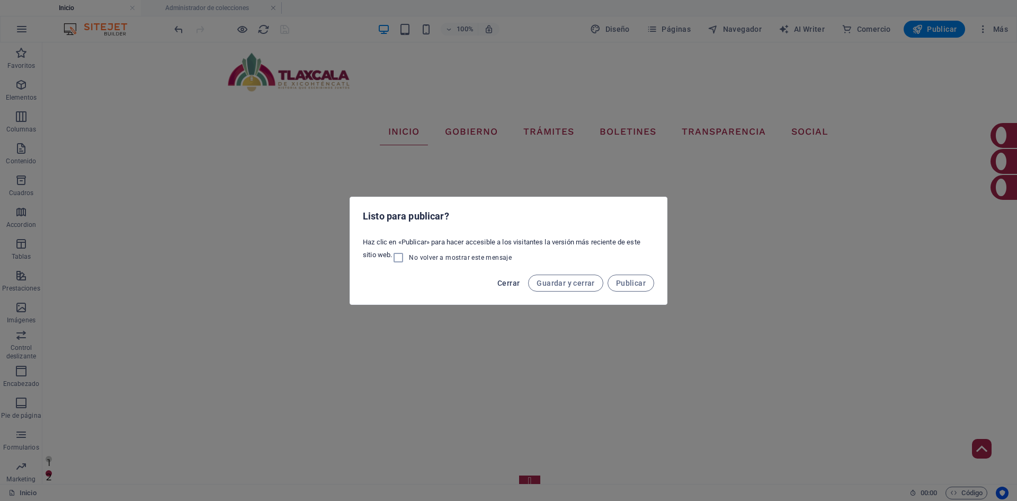
click at [512, 281] on span "Cerrar" at bounding box center [508, 283] width 22 height 8
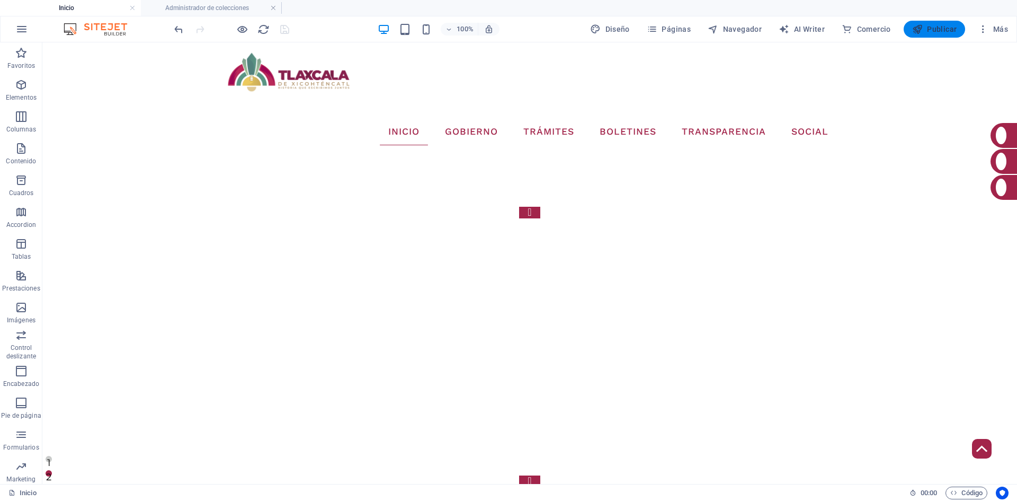
click at [935, 30] on span "Publicar" at bounding box center [934, 29] width 45 height 11
